Goal: Check status: Check status

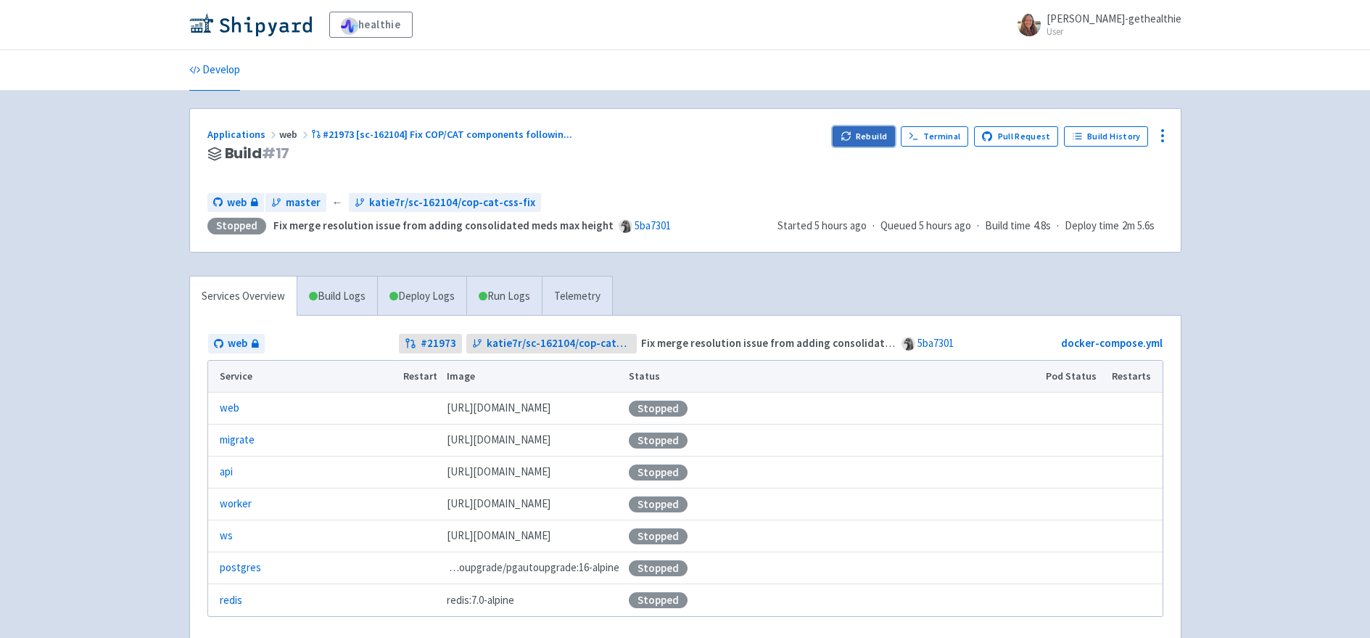
click at [865, 132] on button "Rebuild" at bounding box center [864, 136] width 62 height 20
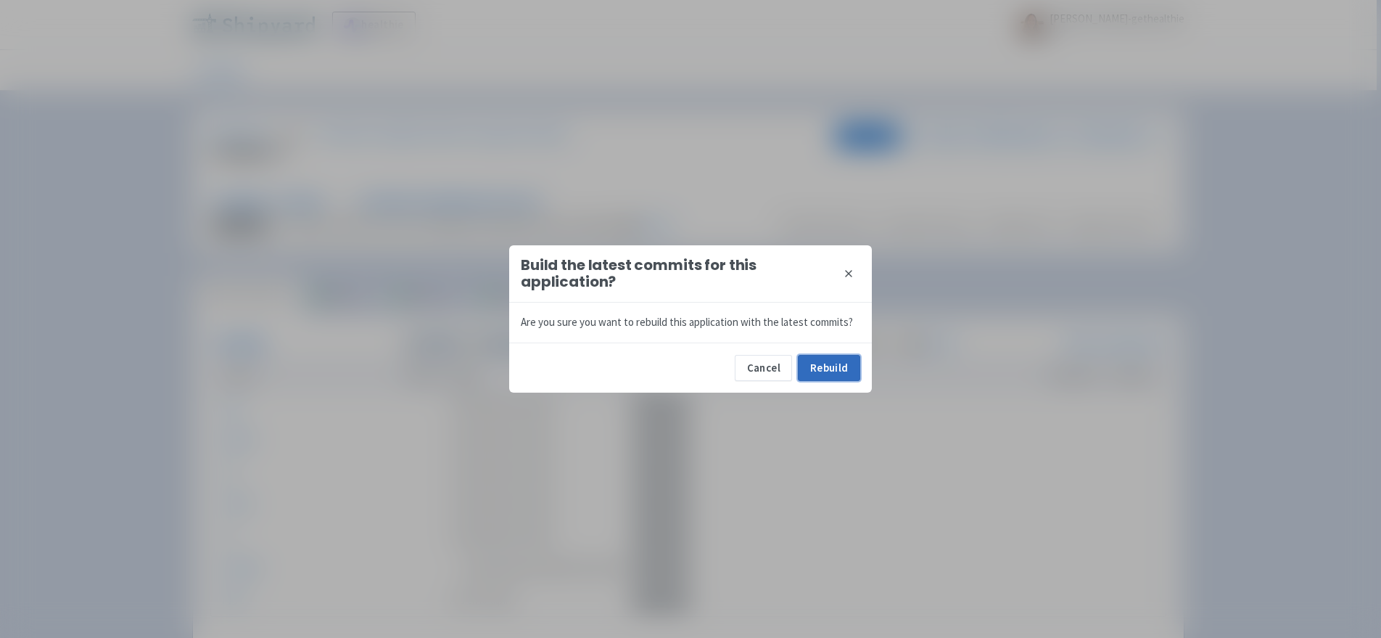
click at [839, 368] on button "Rebuild" at bounding box center [829, 368] width 62 height 26
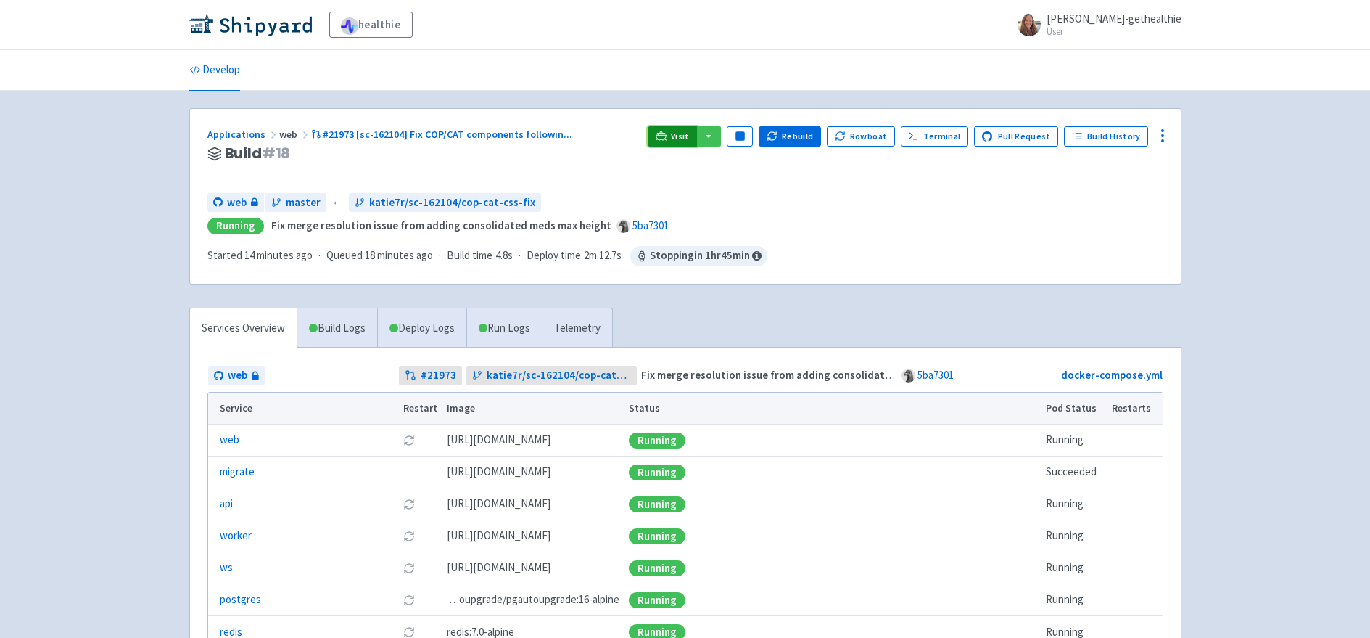
click at [682, 139] on span "Visit" at bounding box center [680, 137] width 19 height 12
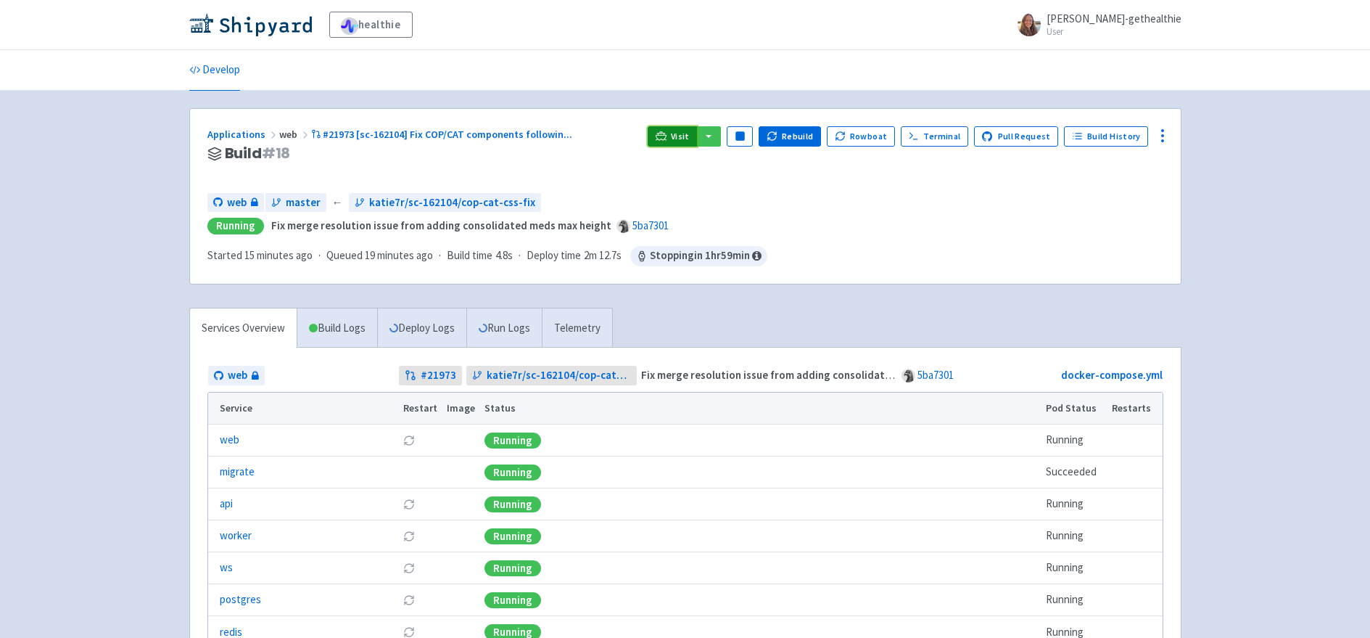
click at [688, 137] on span "Visit" at bounding box center [680, 137] width 19 height 12
